Goal: Task Accomplishment & Management: Complete application form

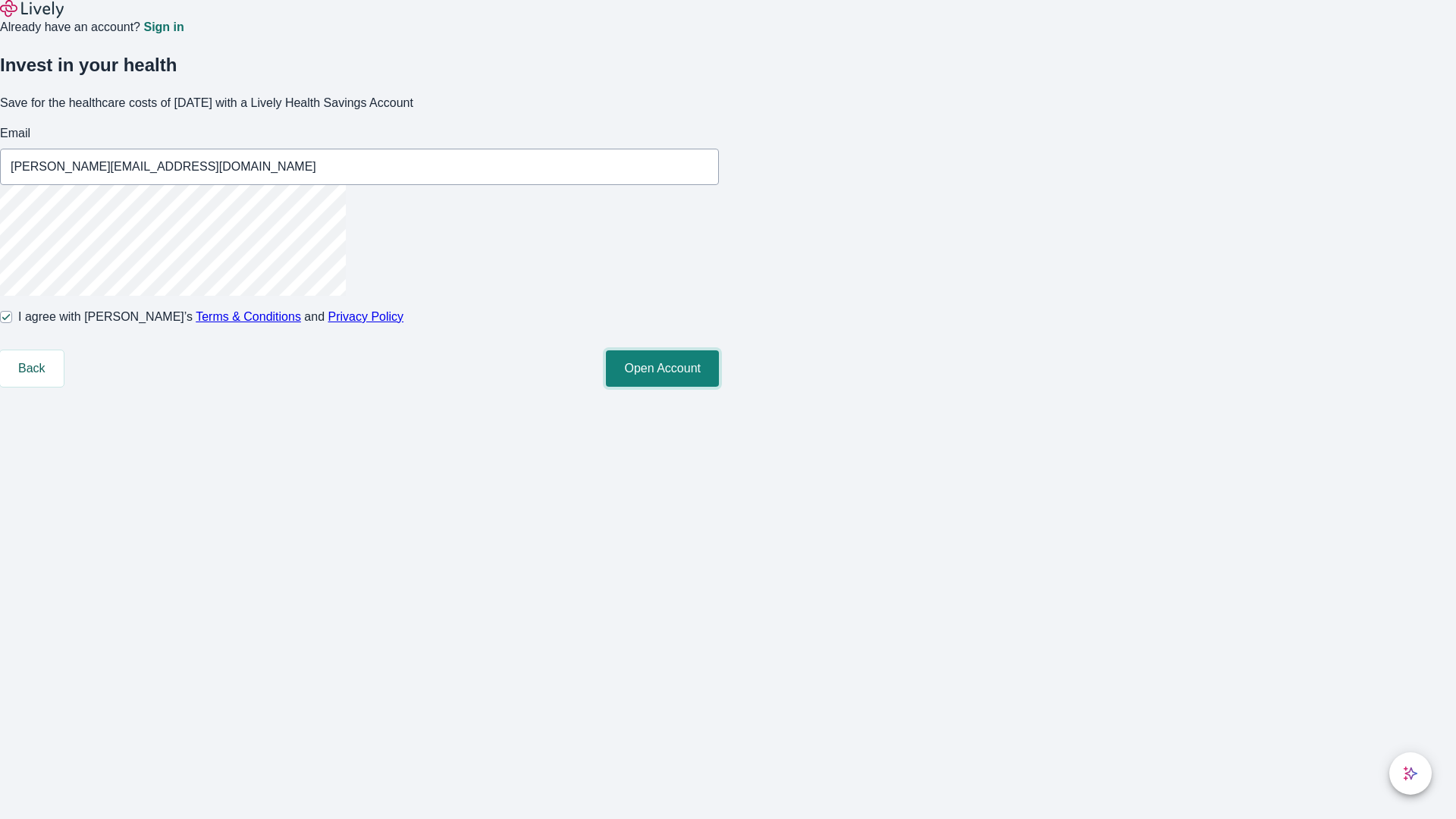
click at [719, 387] on button "Open Account" at bounding box center [663, 368] width 113 height 36
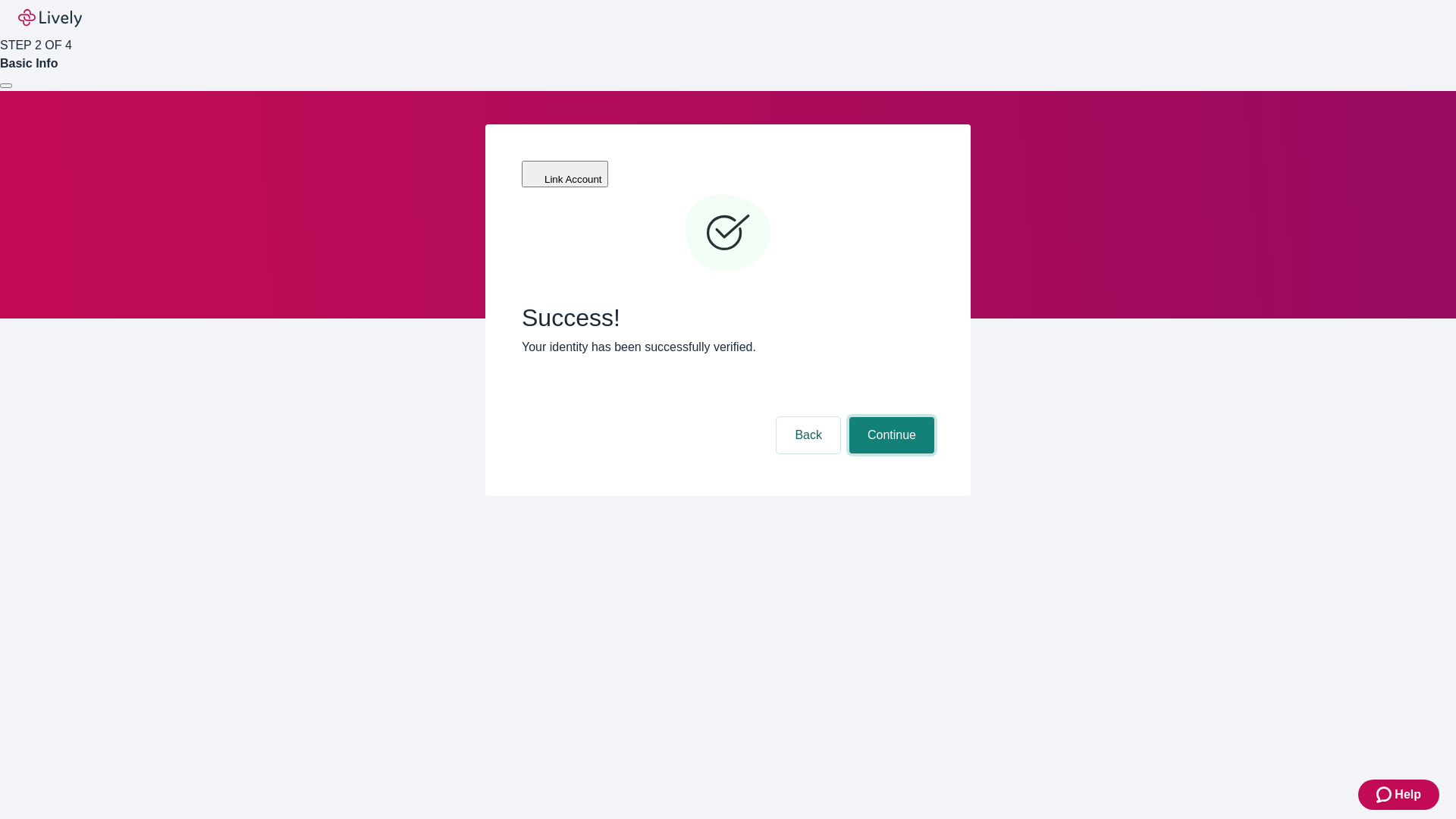
click at [890, 417] on button "Continue" at bounding box center [892, 434] width 85 height 36
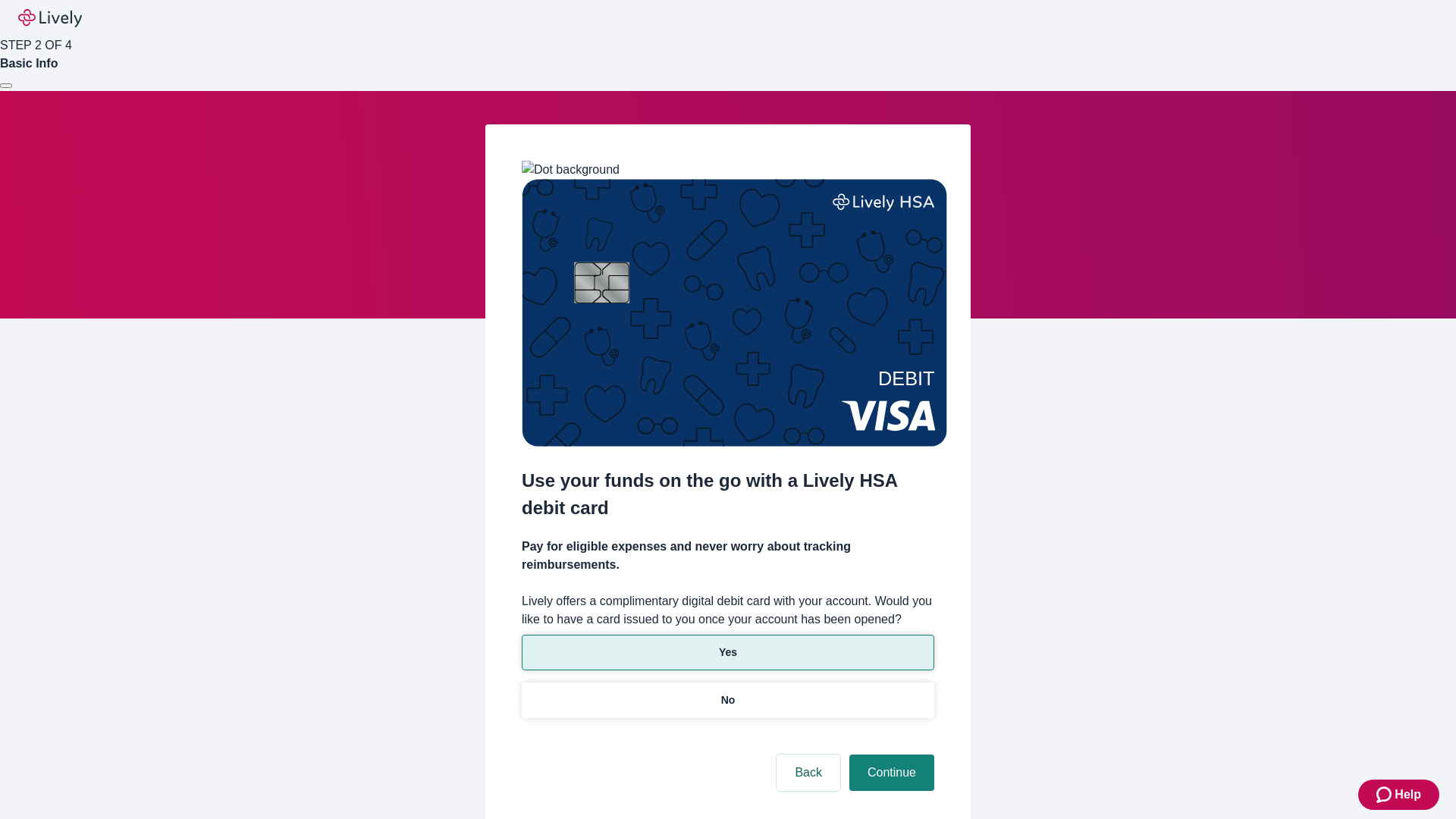
click at [727, 645] on p "Yes" at bounding box center [728, 653] width 19 height 16
click at [890, 755] on button "Continue" at bounding box center [892, 772] width 85 height 36
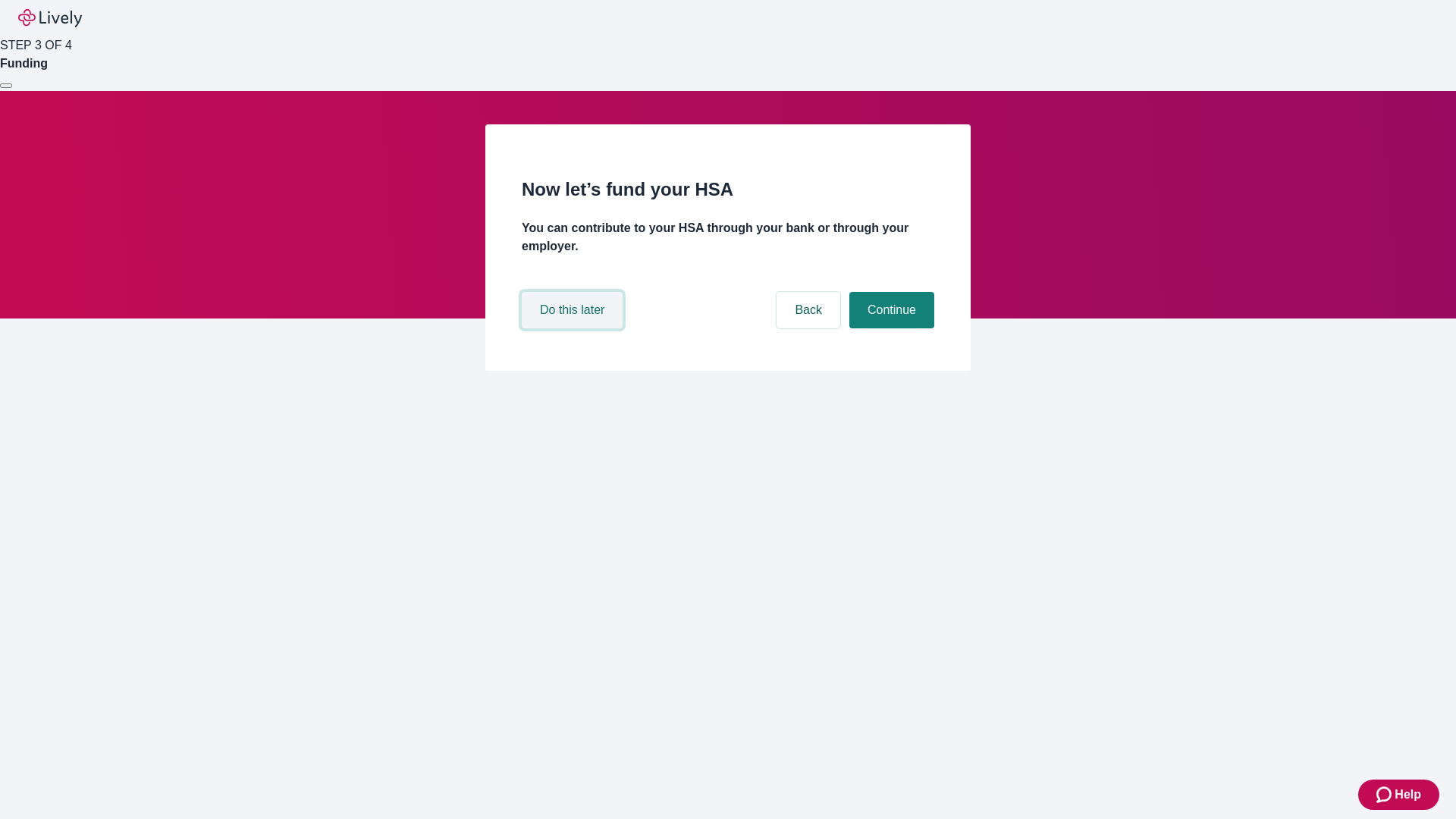
click at [574, 328] on button "Do this later" at bounding box center [572, 310] width 101 height 36
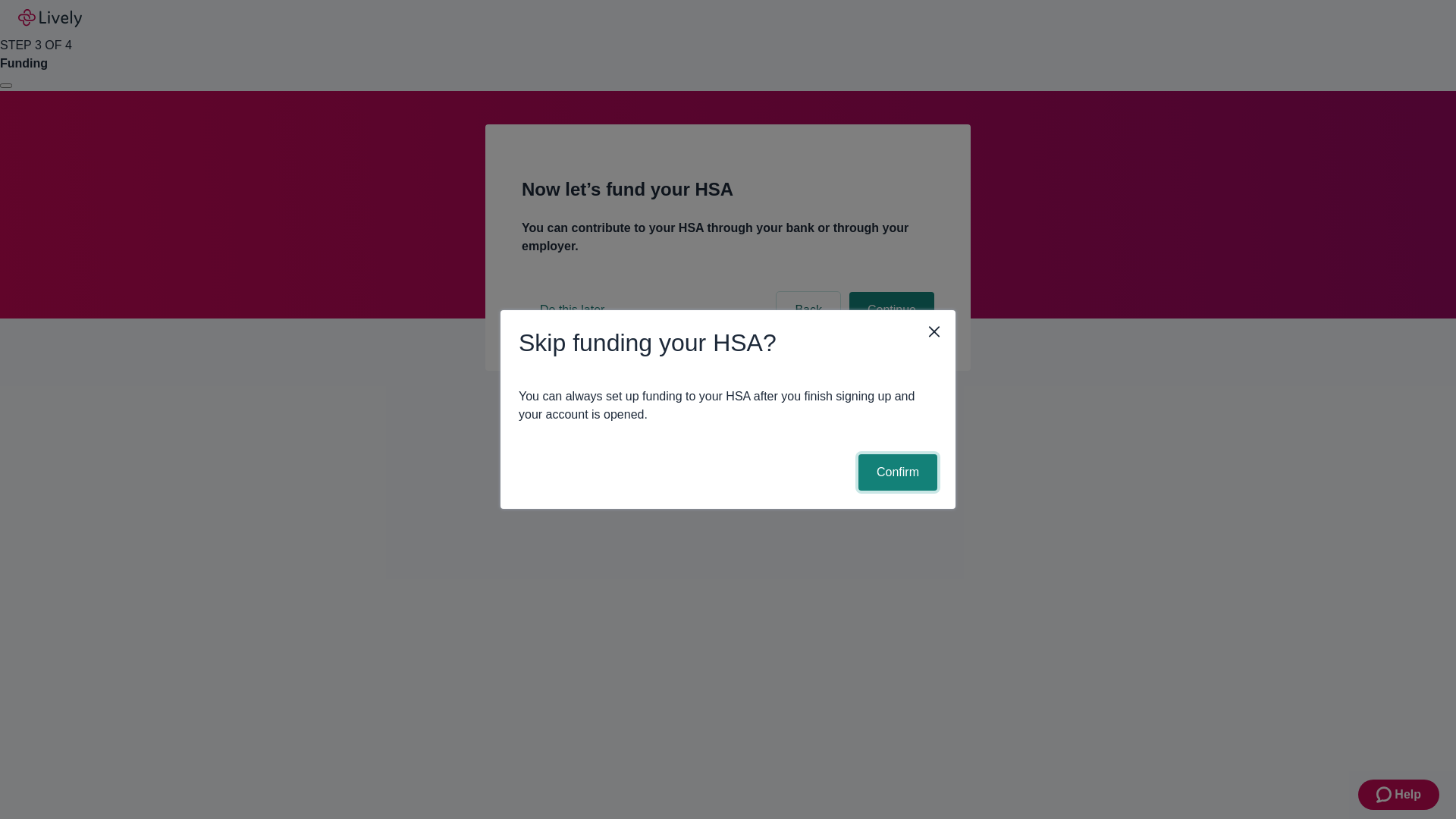
click at [896, 472] on button "Confirm" at bounding box center [898, 472] width 79 height 36
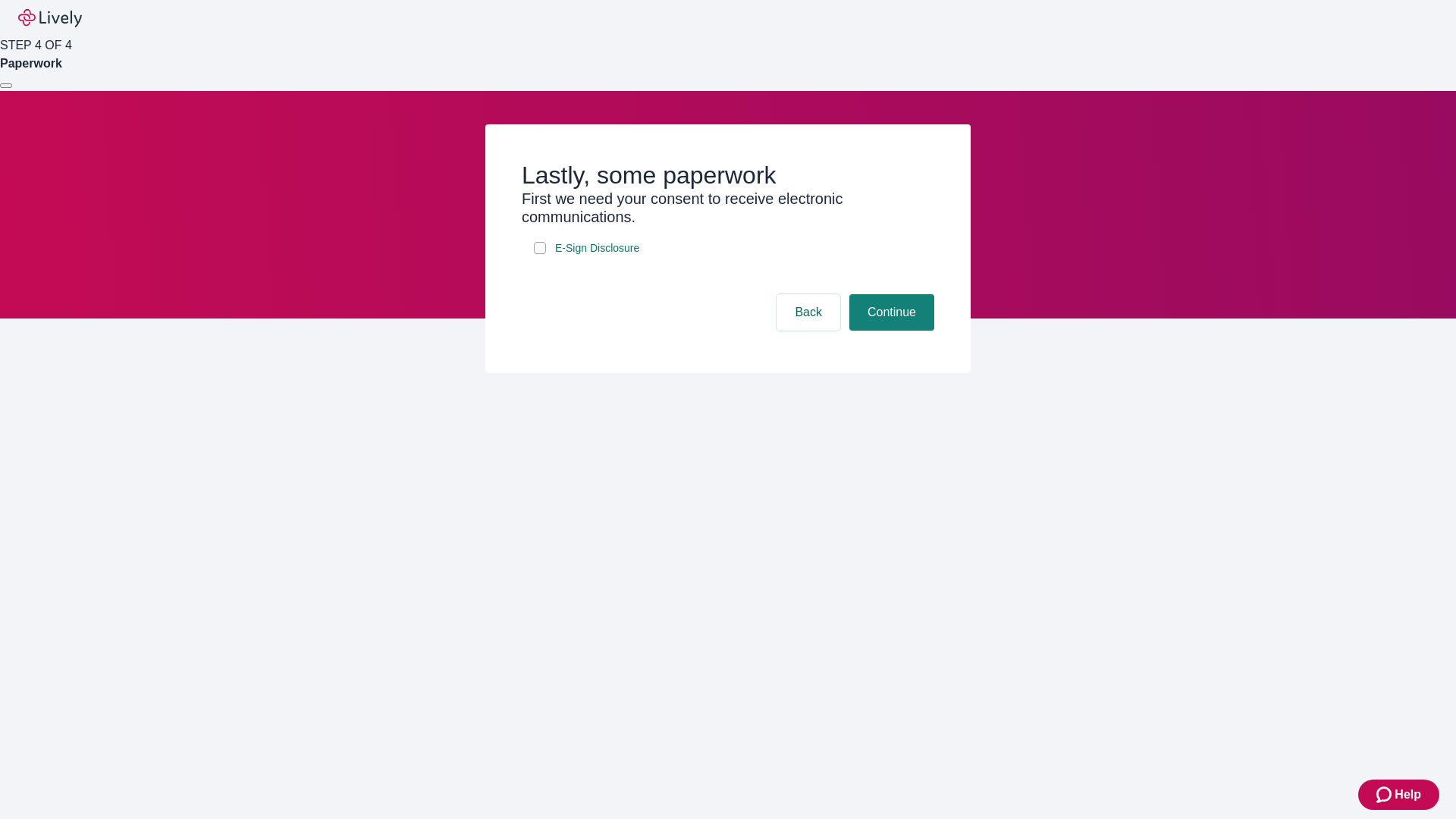
click at [540, 254] on input "E-Sign Disclosure" at bounding box center [539, 247] width 12 height 12
checkbox input "true"
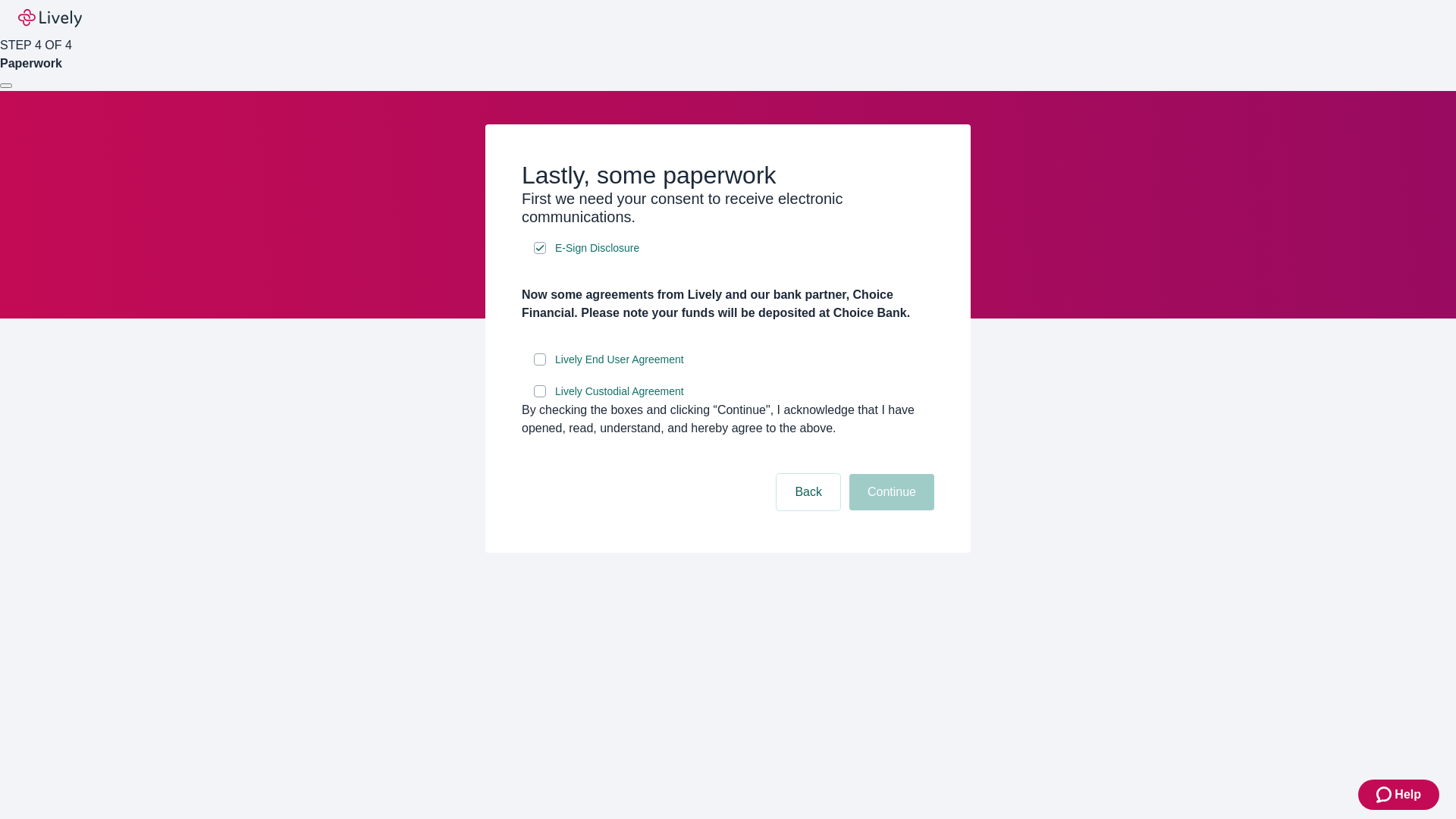
click at [540, 365] on input "Lively End User Agreement" at bounding box center [539, 359] width 12 height 12
checkbox input "true"
click at [540, 397] on input "Lively Custodial Agreement" at bounding box center [539, 391] width 12 height 12
checkbox input "true"
click at [890, 510] on button "Continue" at bounding box center [892, 492] width 85 height 36
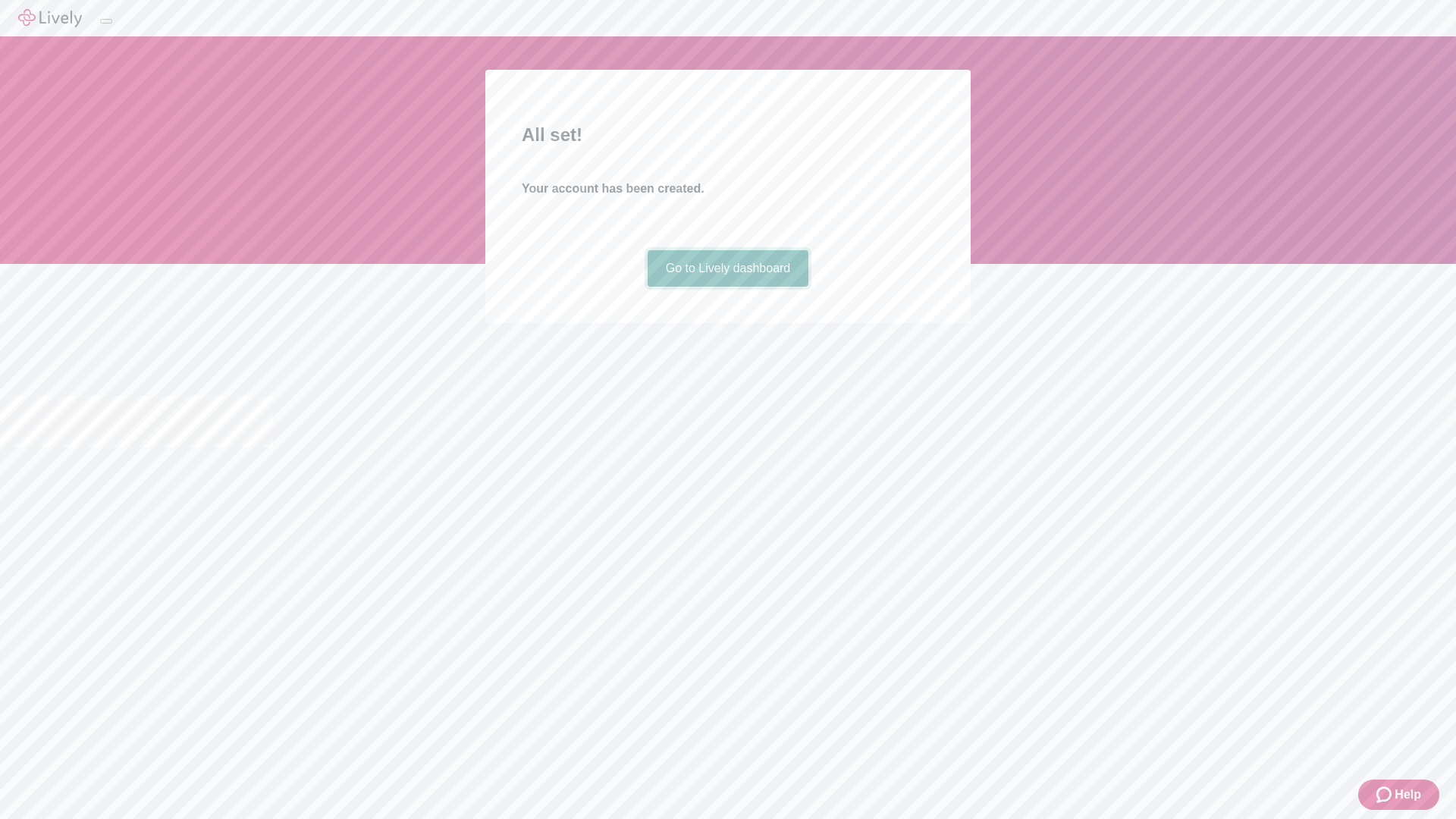
click at [727, 287] on link "Go to Lively dashboard" at bounding box center [728, 268] width 161 height 36
